Goal: Browse casually

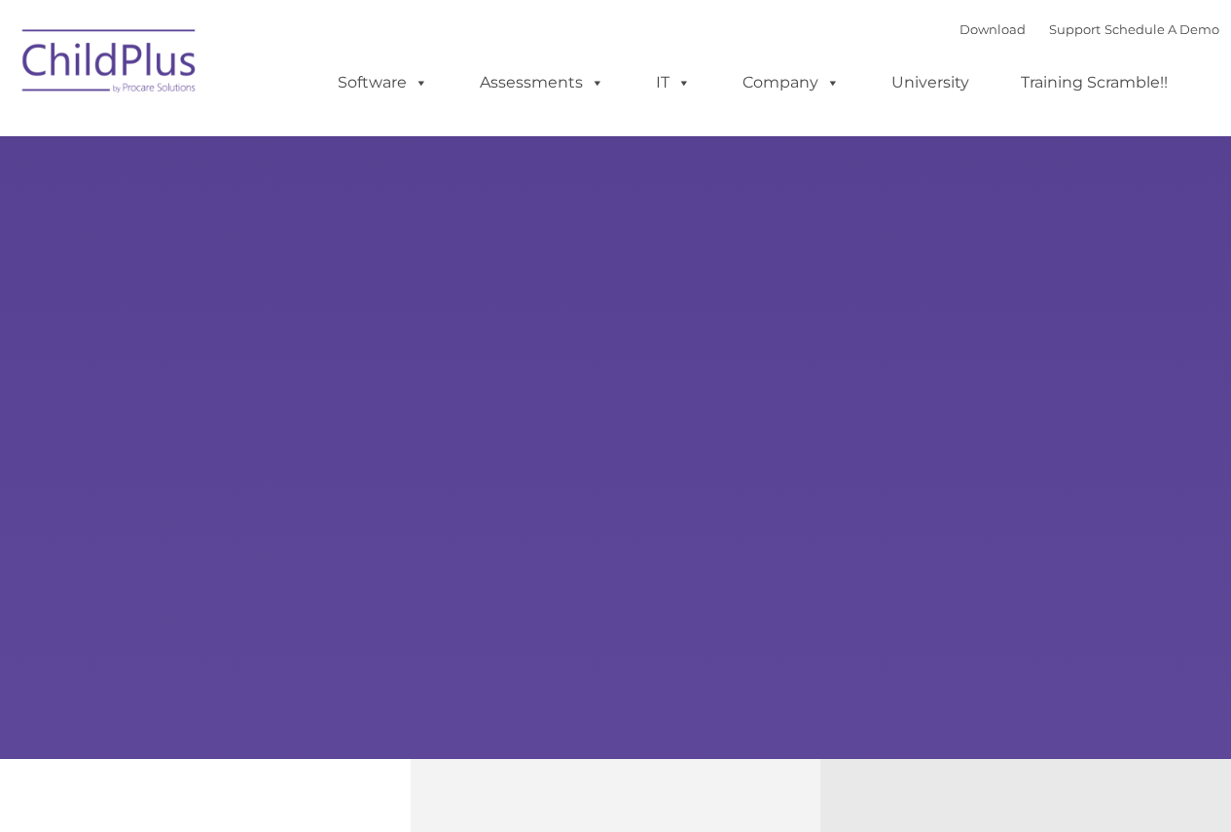
type input ""
select select "MEDIUM"
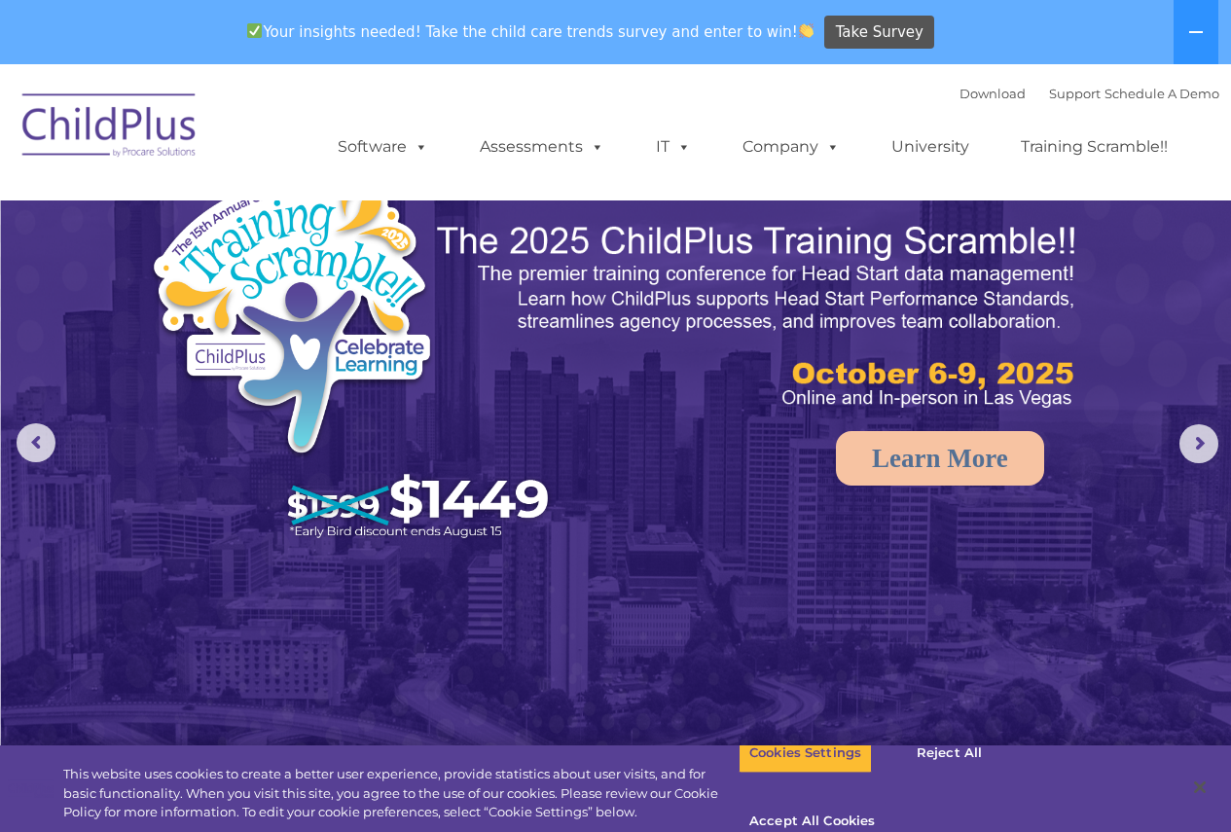
click at [1166, 269] on img at bounding box center [616, 451] width 1231 height 775
click at [1115, 563] on img at bounding box center [616, 451] width 1231 height 775
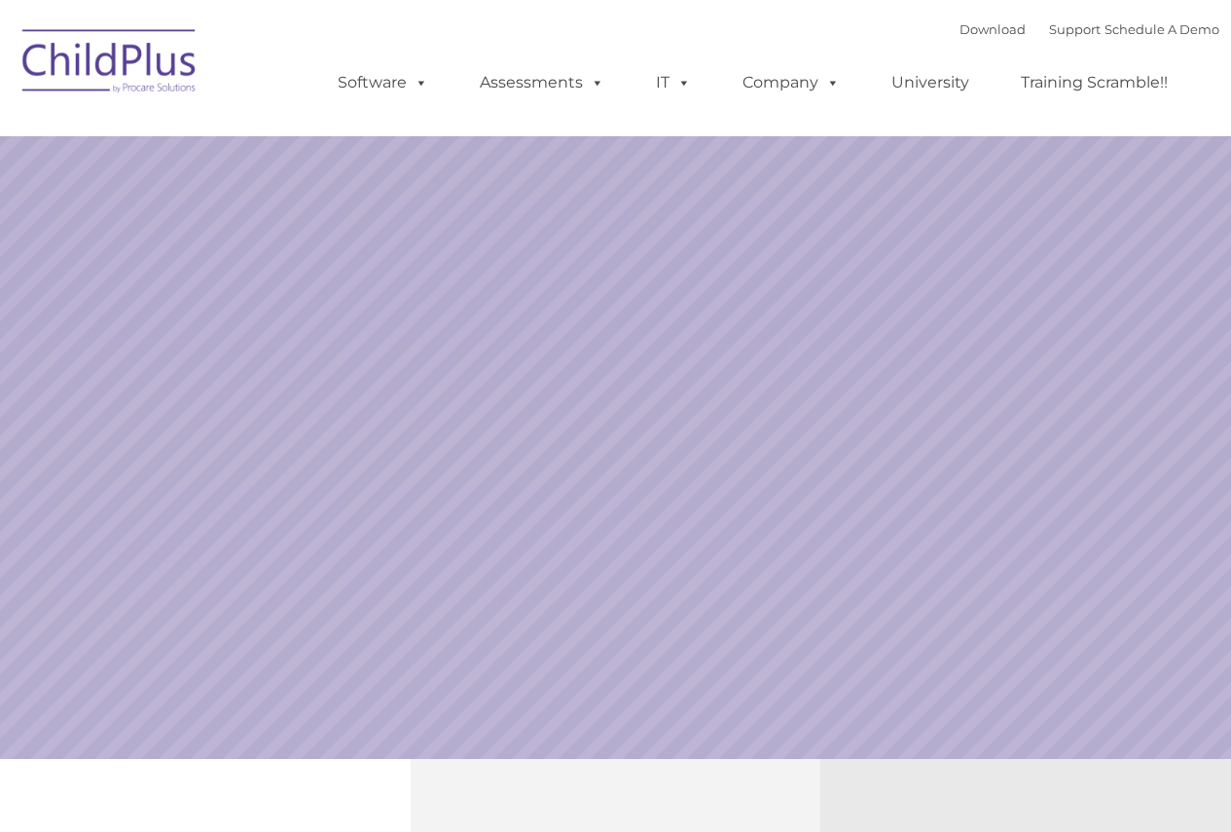
select select "MEDIUM"
